Goal: Task Accomplishment & Management: Manage account settings

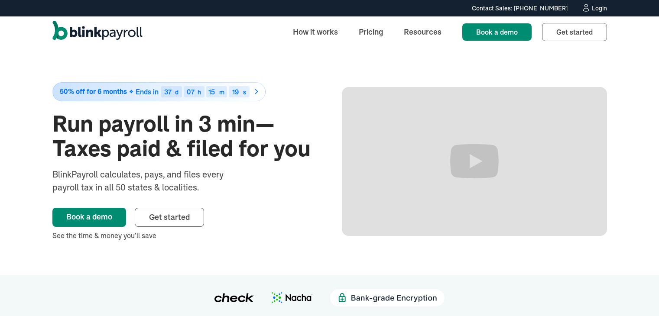
click at [596, 10] on div "Login" at bounding box center [599, 8] width 15 height 6
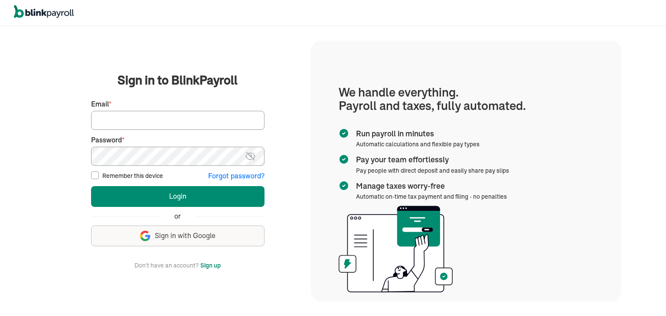
click at [179, 125] on input "Email *" at bounding box center [177, 120] width 173 height 19
click at [165, 235] on span "Sign in with Google" at bounding box center [185, 236] width 61 height 10
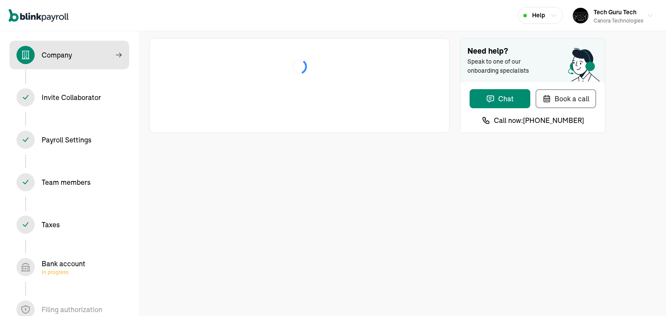
select select "Limited Liability Company (LLC)"
select select "Staffing"
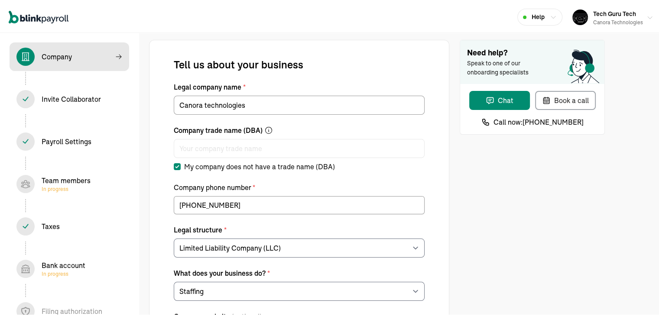
click at [643, 13] on button "Tech Guru Tech Canora technologies" at bounding box center [613, 16] width 88 height 22
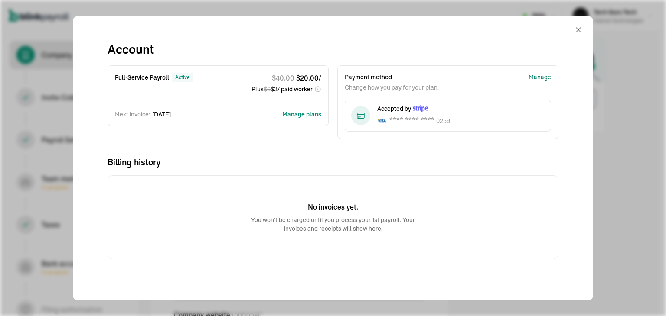
click at [534, 75] on div "Manage" at bounding box center [539, 77] width 23 height 9
click at [295, 113] on button "Manage plans" at bounding box center [301, 114] width 39 height 9
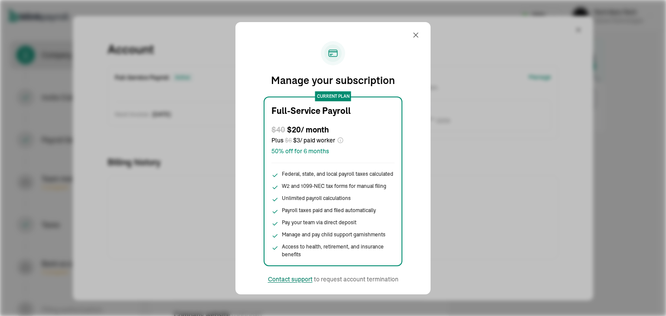
click at [302, 277] on div "Contact support" at bounding box center [290, 279] width 45 height 9
click at [402, 50] on div "Manage your subscription" at bounding box center [333, 64] width 174 height 47
click at [305, 280] on div "Contact support" at bounding box center [290, 279] width 45 height 9
click at [303, 280] on div "Contact support" at bounding box center [290, 279] width 45 height 9
click at [286, 282] on div "Contact support" at bounding box center [290, 279] width 45 height 9
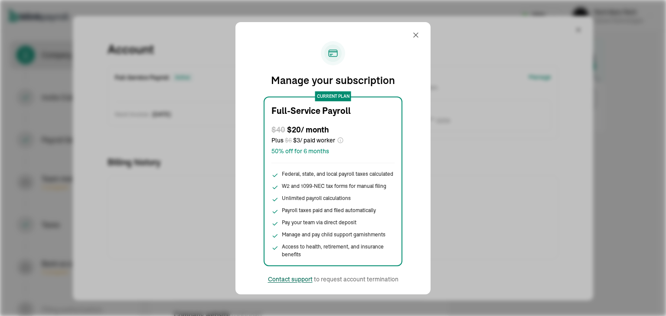
click at [302, 279] on div "Contact support" at bounding box center [290, 279] width 45 height 9
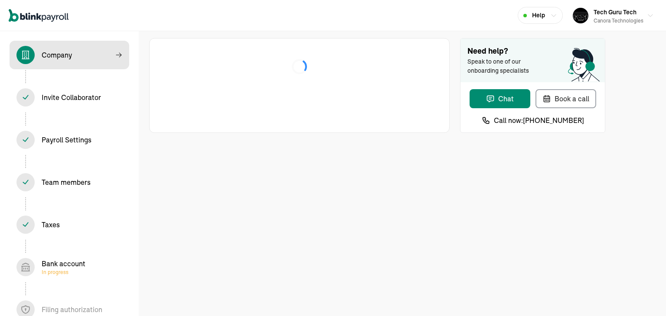
select select "Limited Liability Company (LLC)"
select select "Staffing"
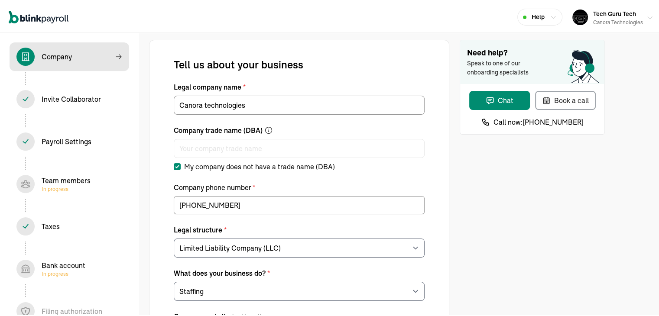
click at [643, 13] on button "Tech Guru Tech Canora technologies" at bounding box center [613, 16] width 88 height 22
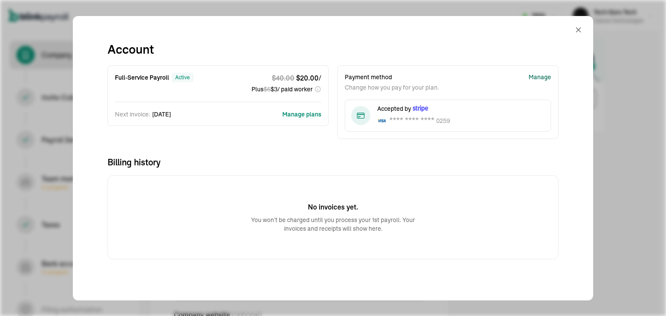
click at [534, 75] on div "Manage" at bounding box center [539, 77] width 23 height 9
click at [295, 113] on button "Manage plans" at bounding box center [301, 114] width 39 height 9
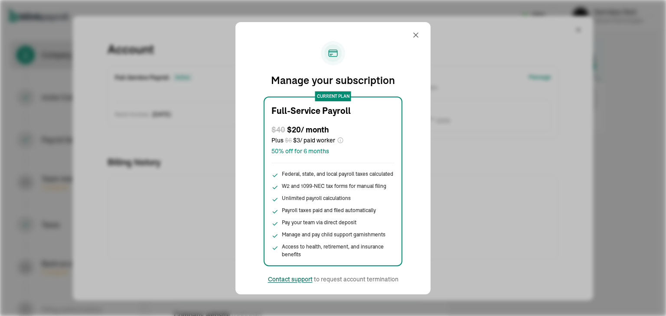
click at [302, 277] on div "Contact support" at bounding box center [290, 279] width 45 height 9
click at [402, 50] on div "Manage your subscription" at bounding box center [333, 64] width 174 height 47
click at [305, 280] on div "Contact support" at bounding box center [290, 279] width 45 height 9
click at [303, 280] on div "Contact support" at bounding box center [290, 279] width 45 height 9
click at [286, 282] on div "Contact support" at bounding box center [290, 279] width 45 height 9
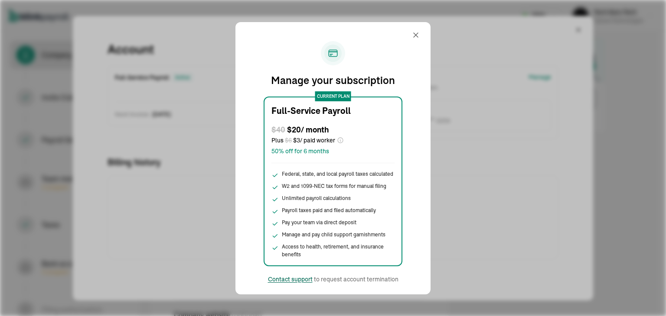
click at [302, 279] on div "Contact support" at bounding box center [290, 279] width 45 height 9
